Goal: Find specific page/section: Find specific page/section

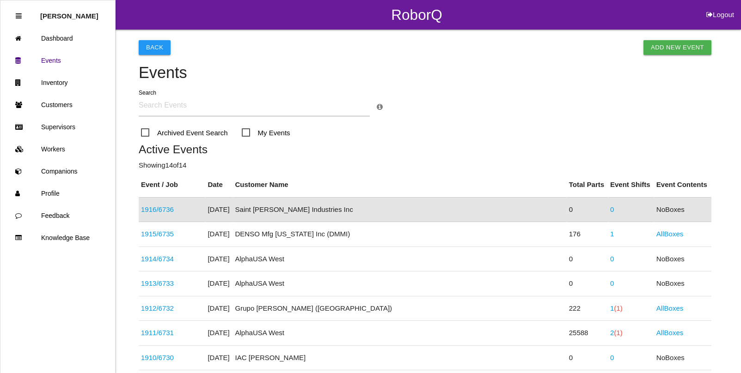
scroll to position [23, 0]
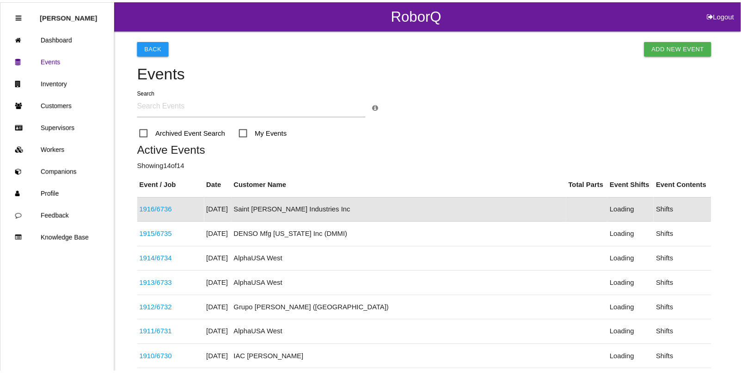
scroll to position [23, 0]
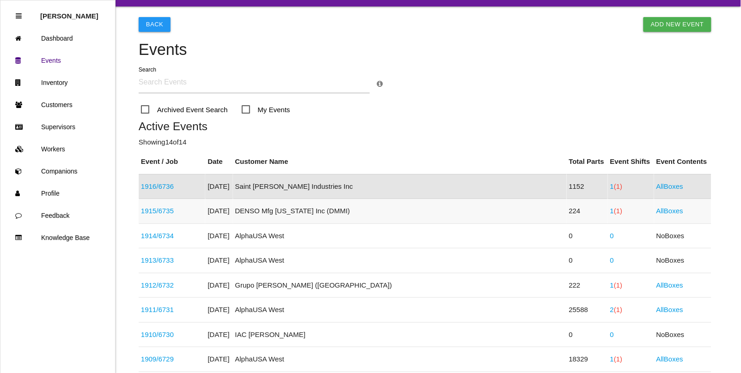
click at [614, 210] on span "(1)" at bounding box center [618, 211] width 8 height 8
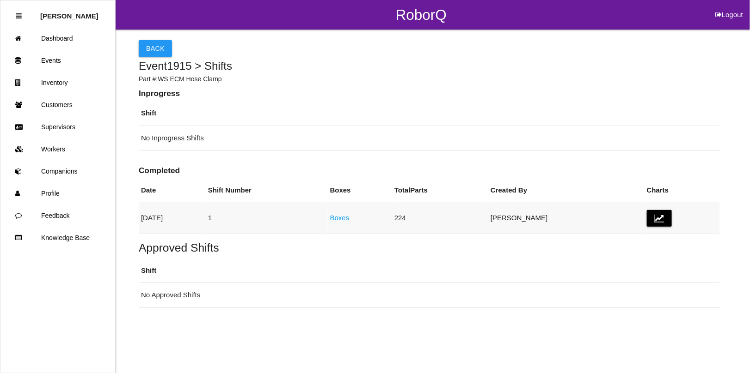
click at [360, 220] on td "Boxes" at bounding box center [360, 218] width 64 height 31
click at [349, 220] on link "Boxes" at bounding box center [339, 218] width 19 height 8
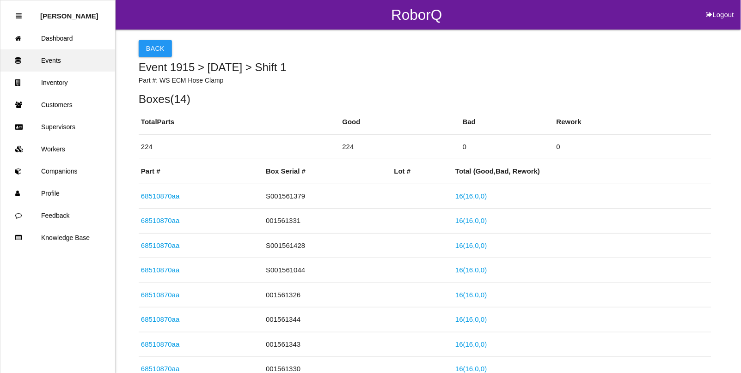
click at [54, 61] on link "Events" at bounding box center [57, 60] width 115 height 22
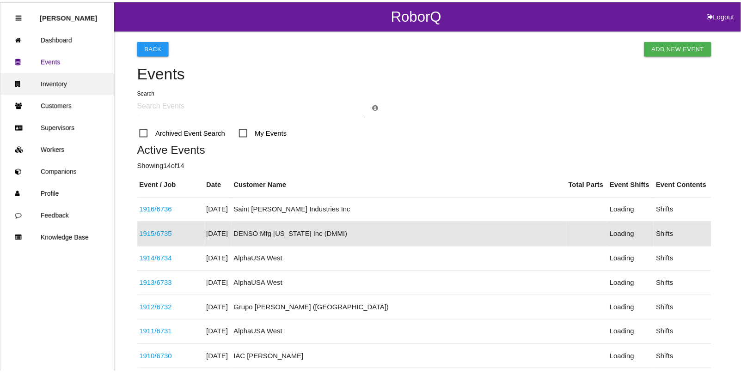
scroll to position [48, 0]
